Goal: Navigation & Orientation: Find specific page/section

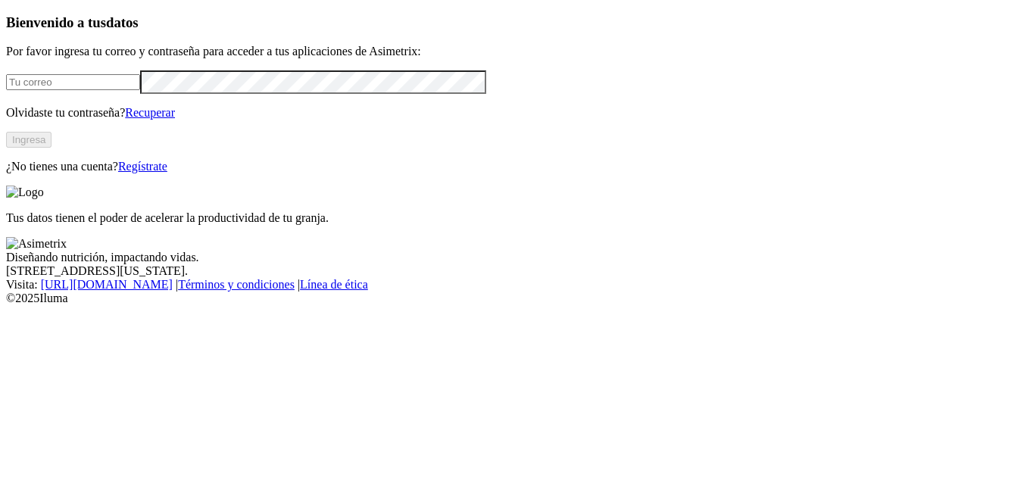
type input "[EMAIL_ADDRESS][DOMAIN_NAME]"
click at [51, 148] on button "Ingresa" at bounding box center [28, 140] width 45 height 16
